Goal: Check status: Check status

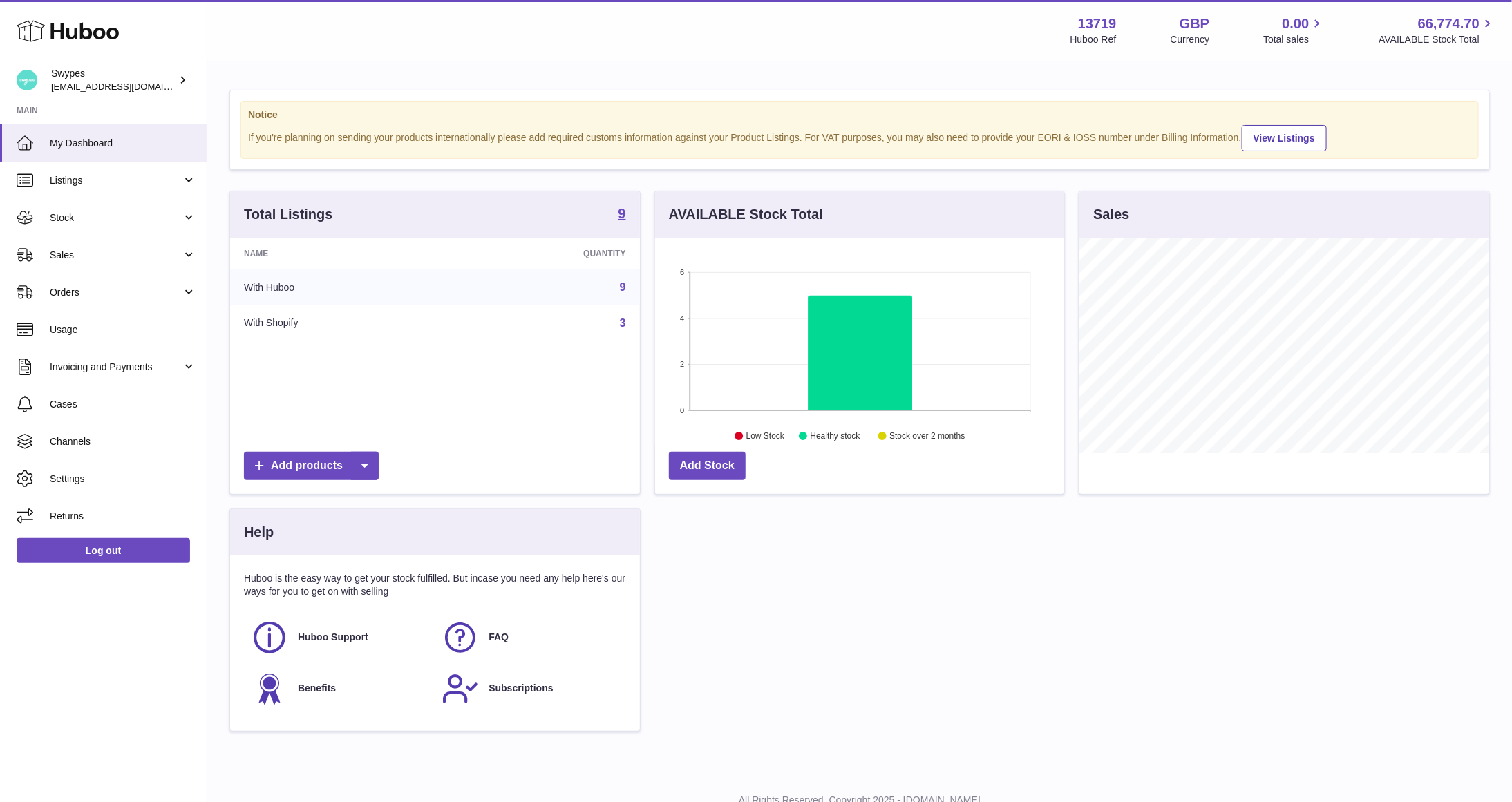
scroll to position [216, 410]
click at [135, 261] on span "Sales" at bounding box center [116, 255] width 132 height 13
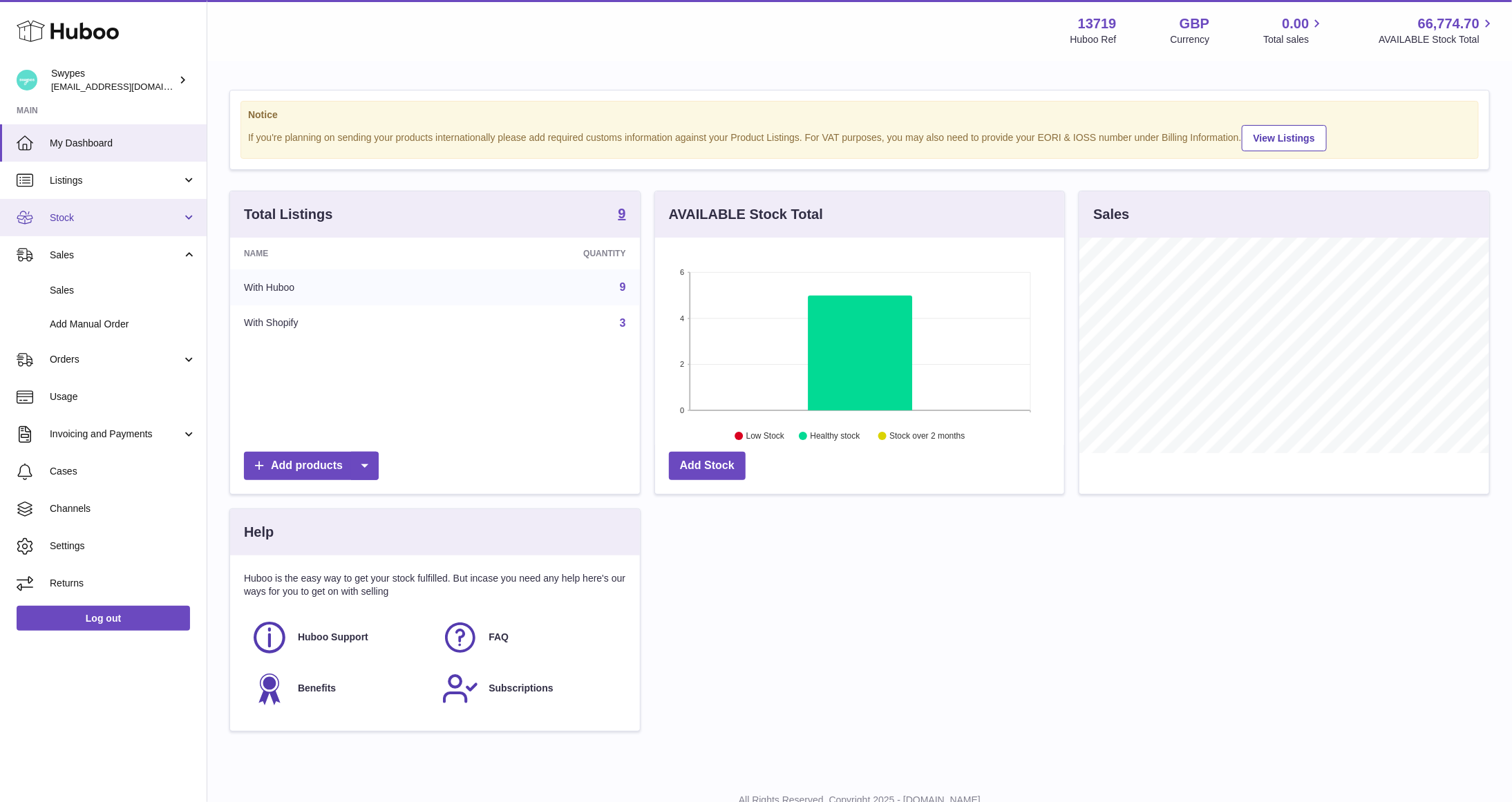
click at [117, 221] on span "Stock" at bounding box center [116, 218] width 132 height 13
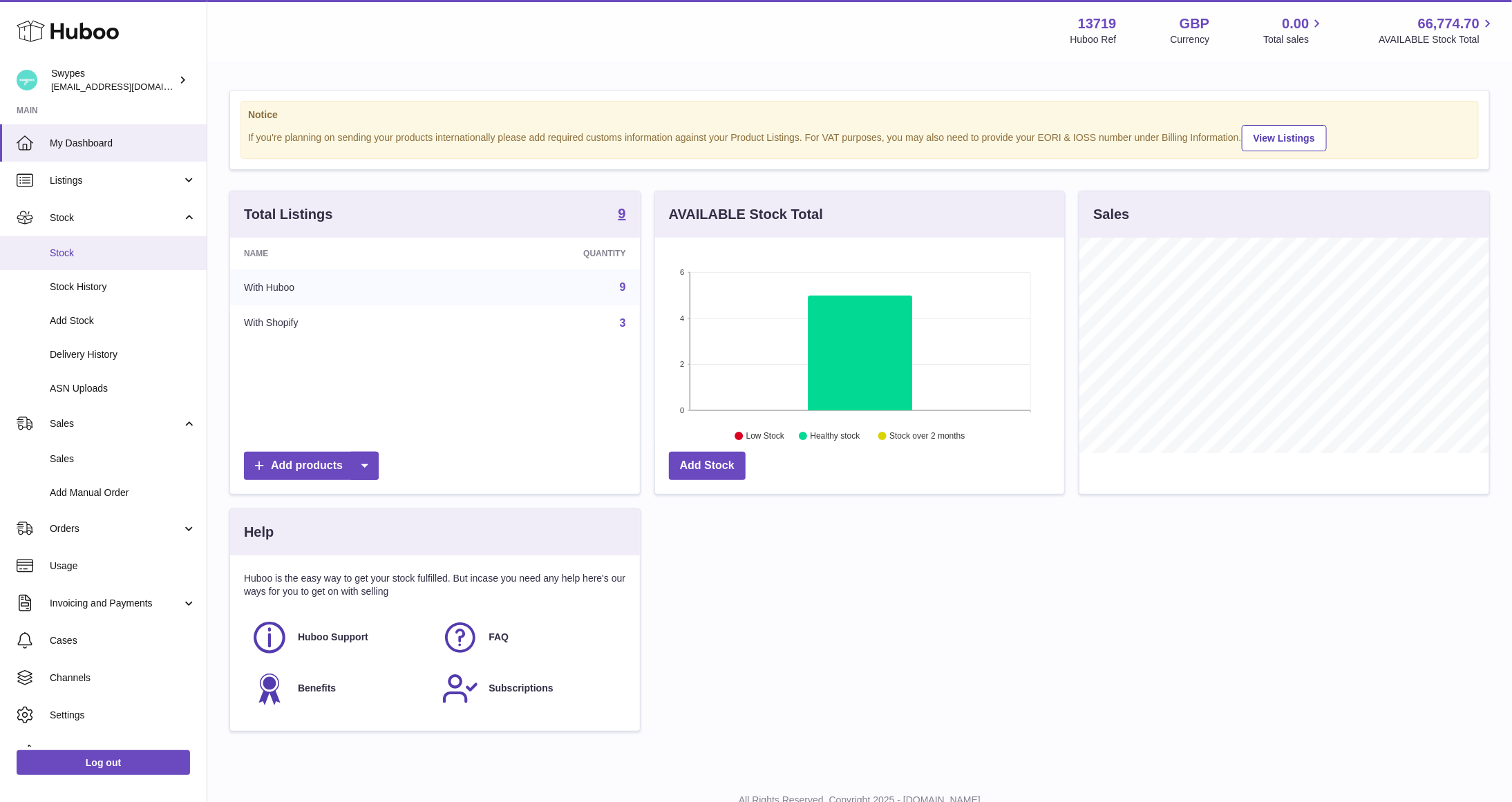
click at [116, 248] on span "Stock" at bounding box center [123, 253] width 146 height 13
click at [113, 285] on span "Stock History" at bounding box center [123, 287] width 146 height 13
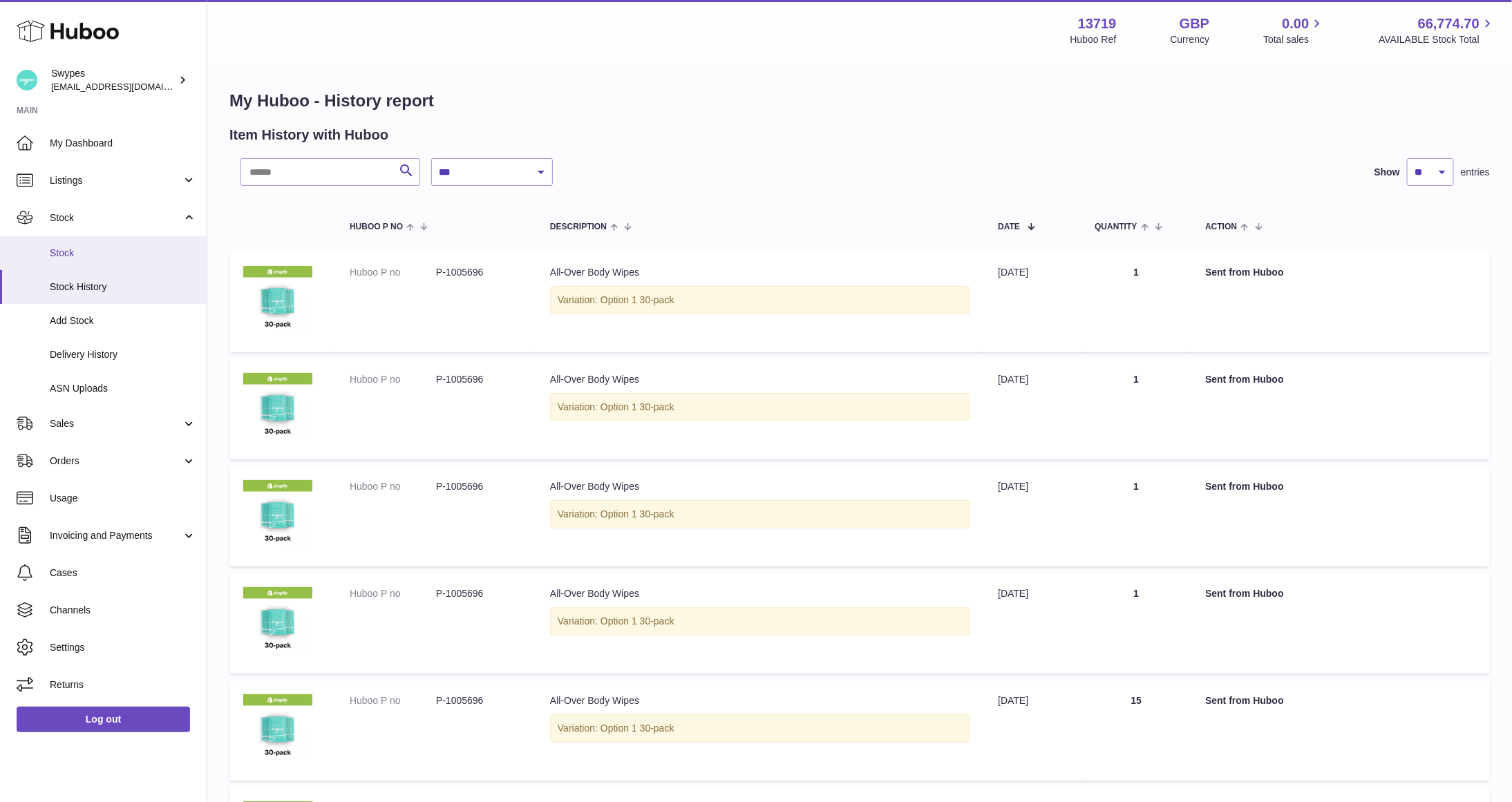
click at [110, 247] on span "Stock" at bounding box center [123, 253] width 146 height 13
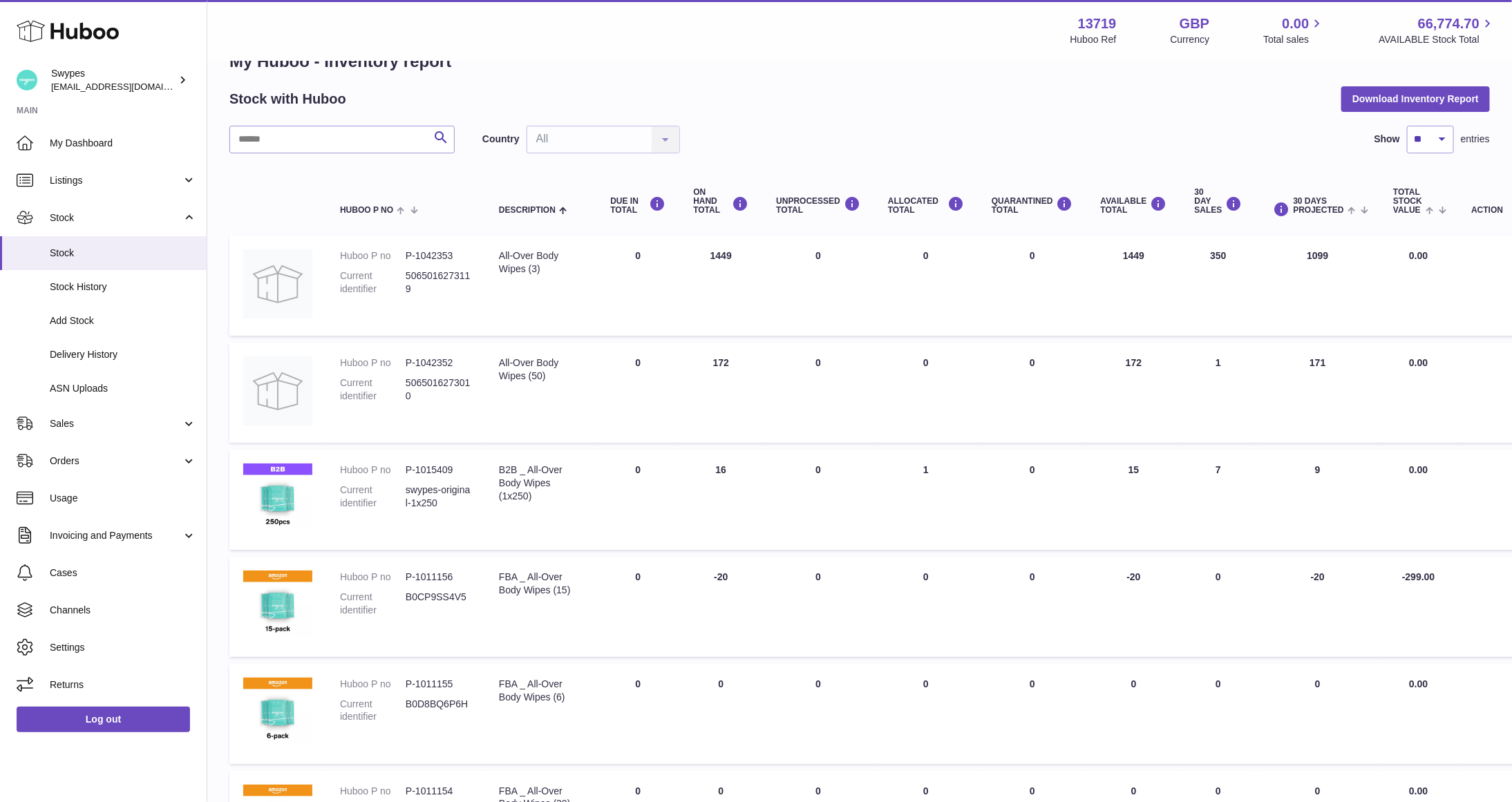
scroll to position [23, 0]
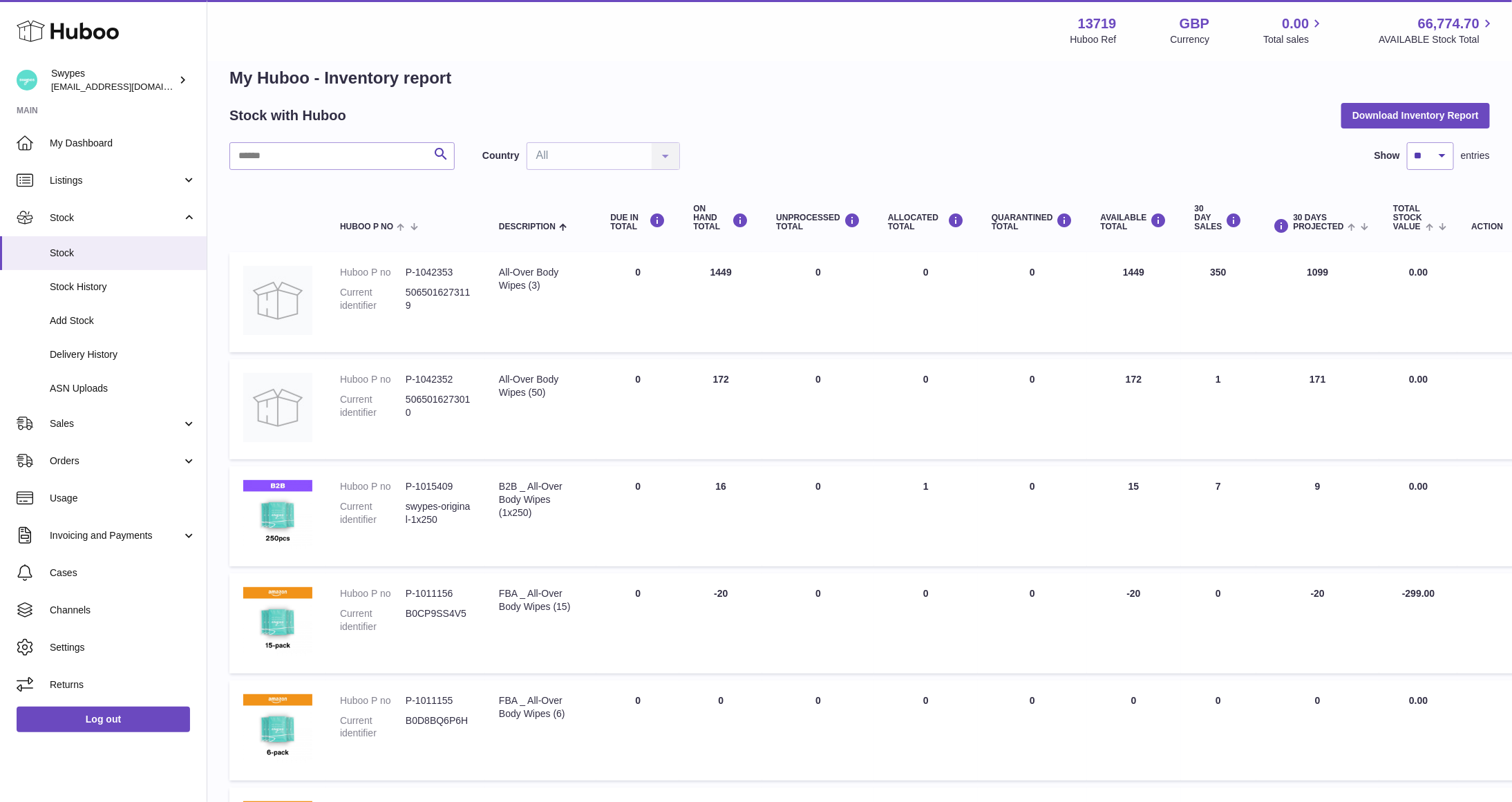
drag, startPoint x: 698, startPoint y: 488, endPoint x: 723, endPoint y: 488, distance: 25.0
click at [723, 488] on td "ON HAND Total 16" at bounding box center [720, 516] width 83 height 100
copy td "16"
